Goal: Find specific page/section: Find specific page/section

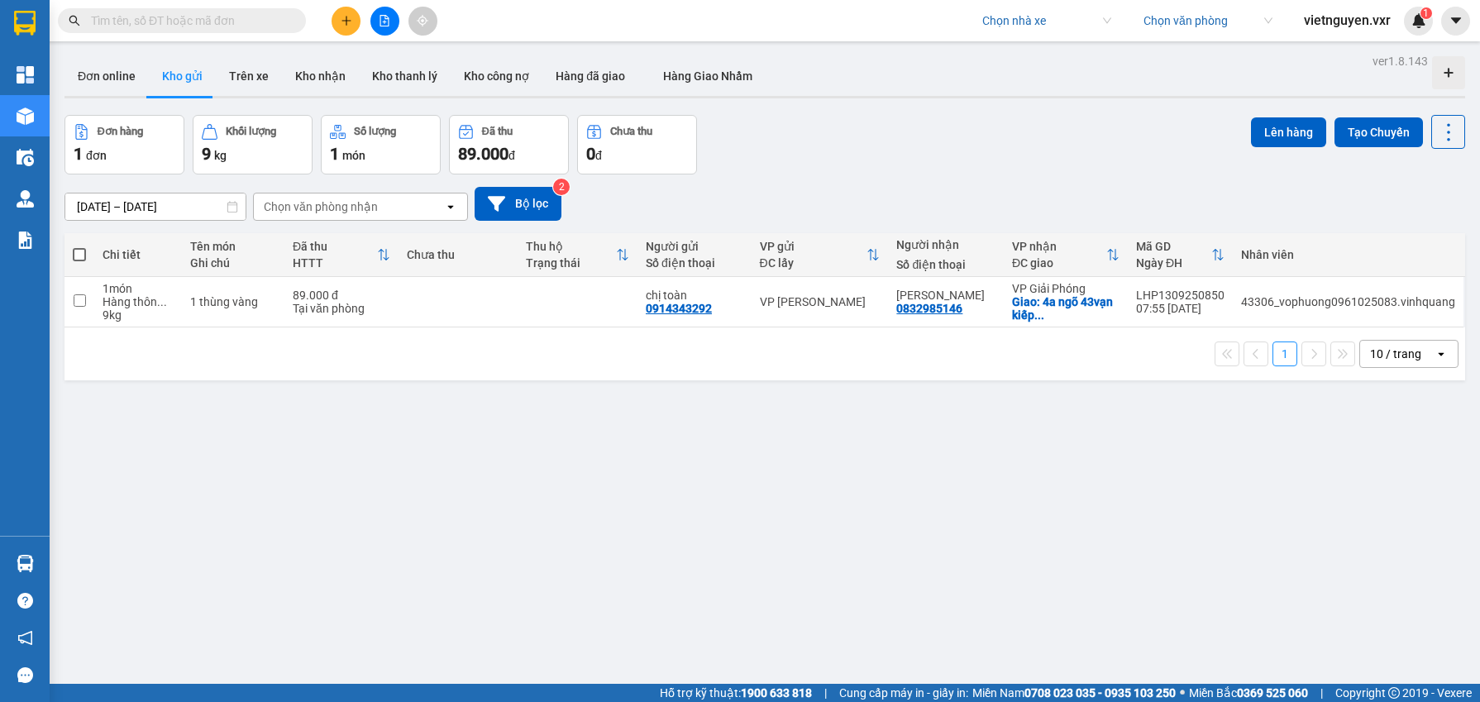
click at [994, 19] on input "search" at bounding box center [1040, 20] width 117 height 25
type input "vĩnh quang"
click at [1038, 50] on div "[PERSON_NAME]" at bounding box center [1043, 54] width 129 height 18
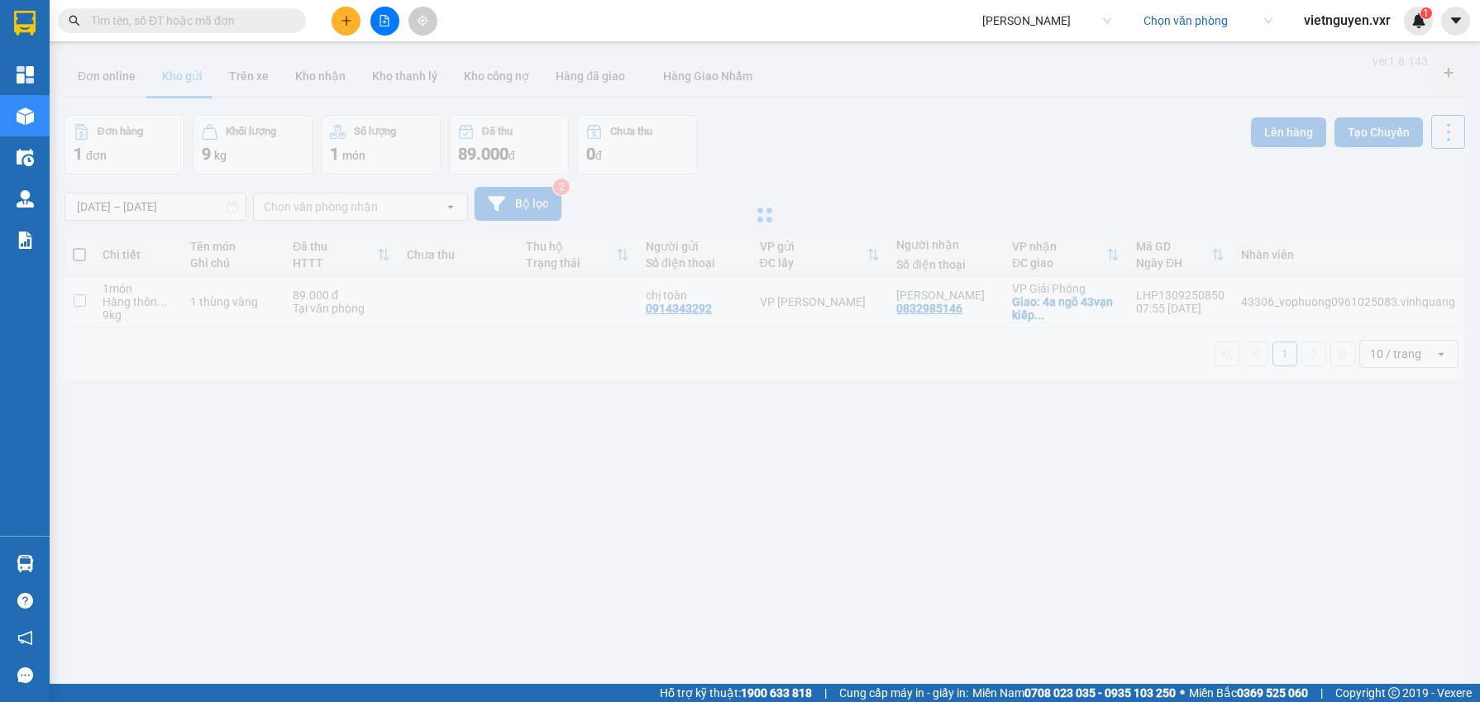
click at [1203, 21] on input "search" at bounding box center [1201, 20] width 117 height 25
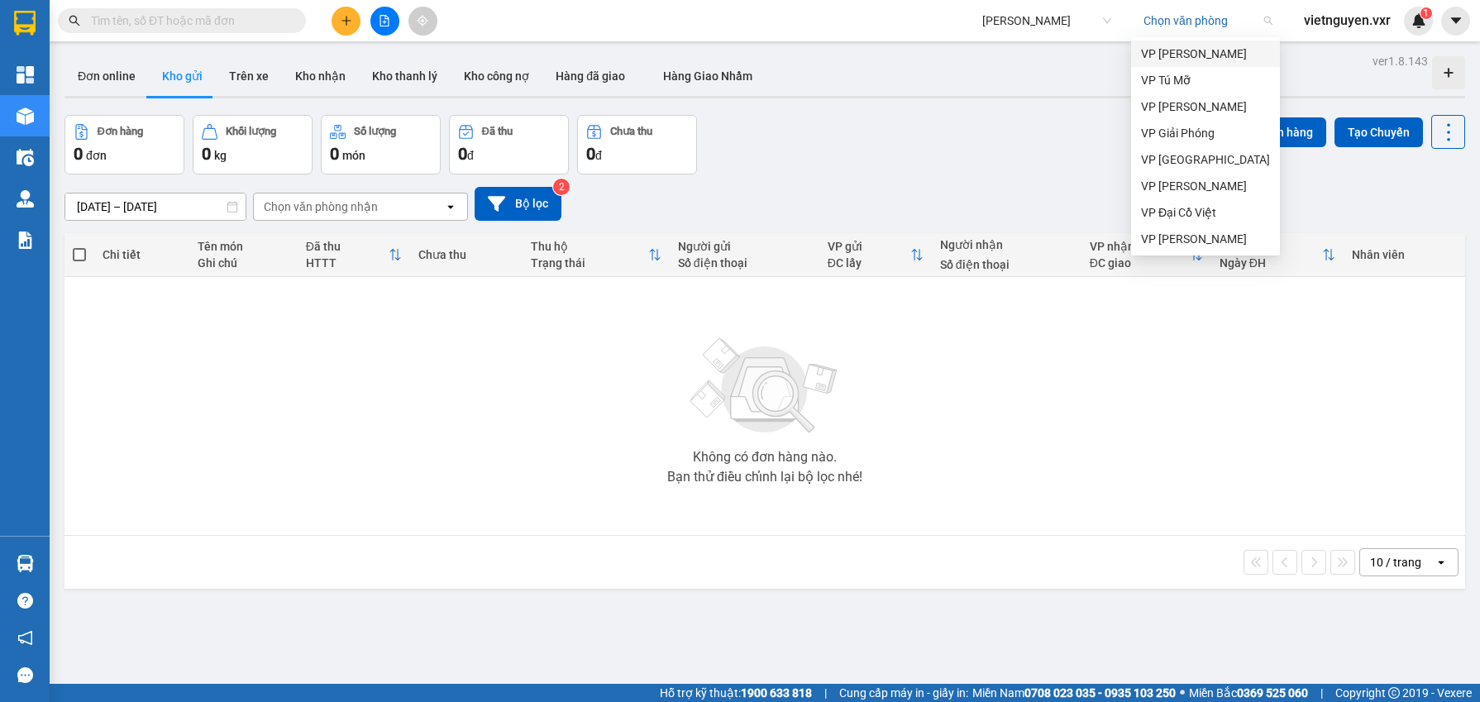
click at [1196, 49] on div "VP [PERSON_NAME]" at bounding box center [1205, 54] width 129 height 18
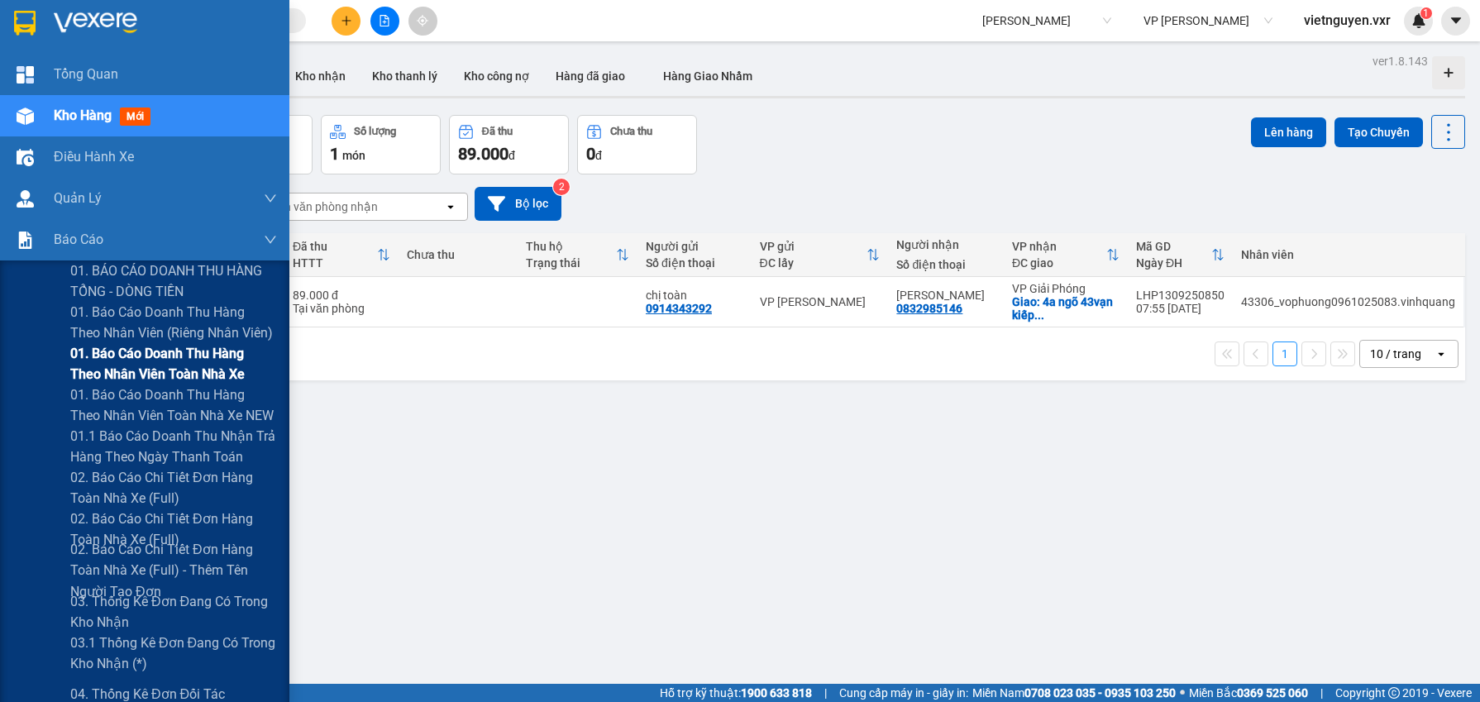
click at [127, 369] on span "01. Báo cáo doanh thu hàng theo nhân viên toàn nhà xe" at bounding box center [173, 363] width 207 height 41
